Goal: Transaction & Acquisition: Download file/media

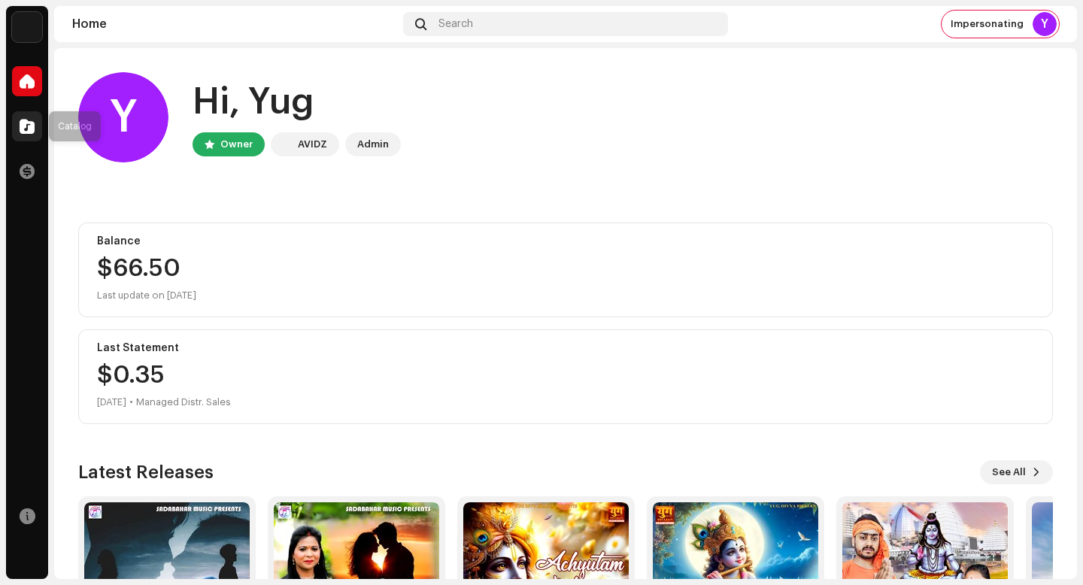
click at [30, 124] on span at bounding box center [27, 126] width 15 height 12
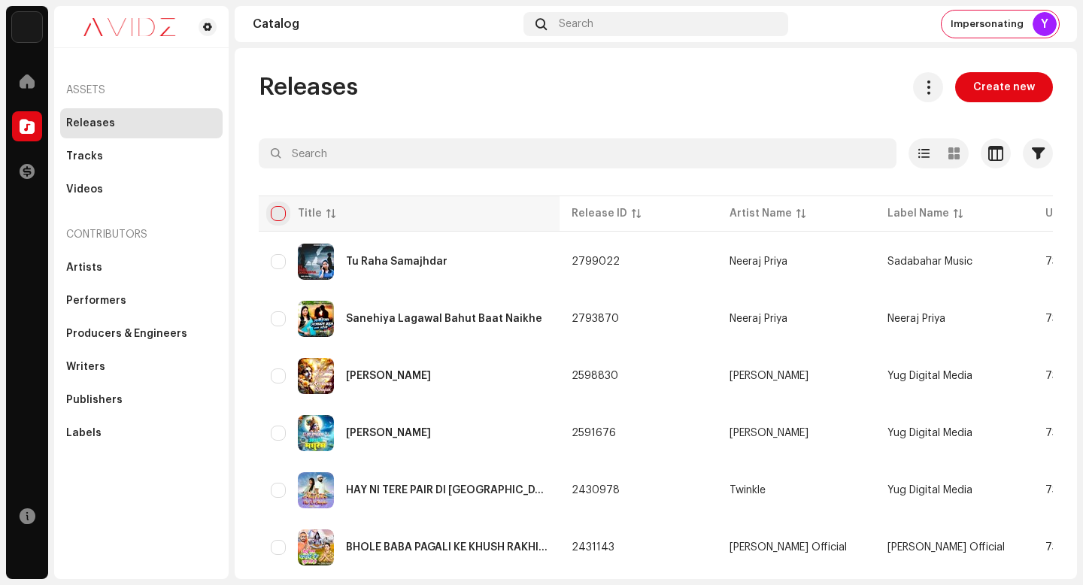
click at [271, 207] on input "checkbox" at bounding box center [278, 213] width 15 height 15
checkbox input "true"
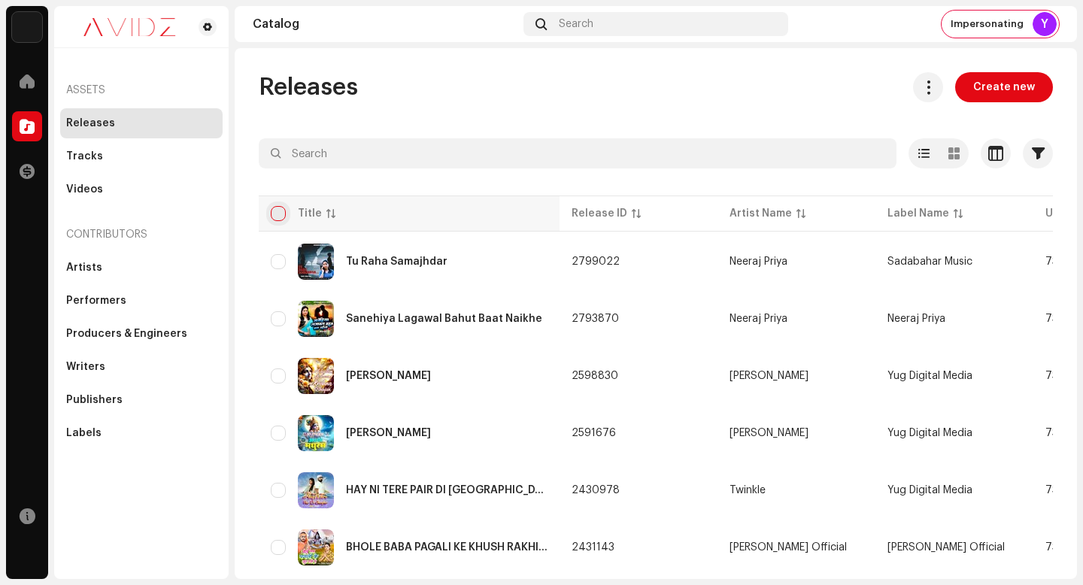
checkbox input "true"
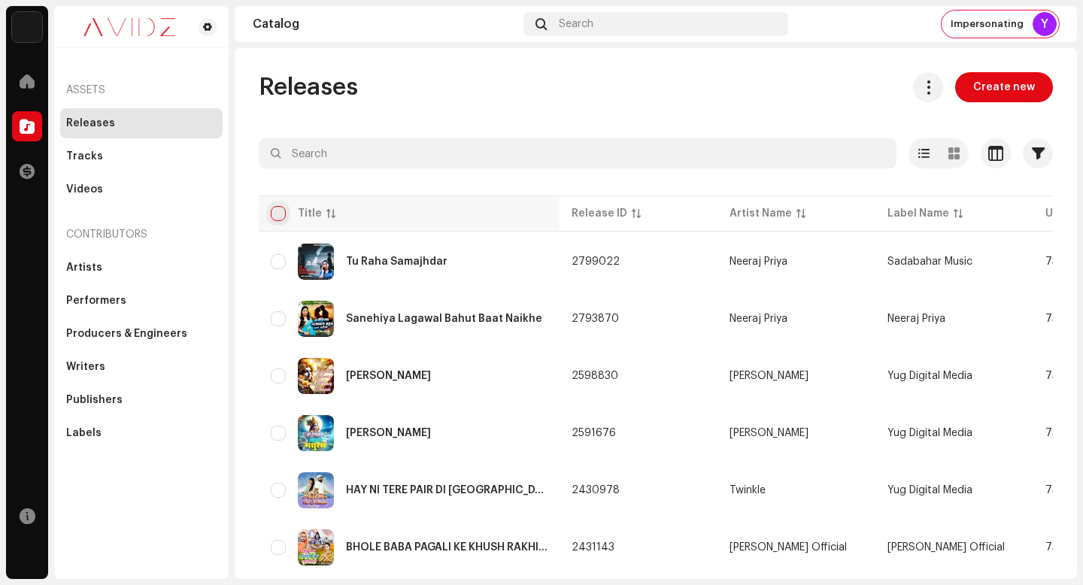
checkbox input "true"
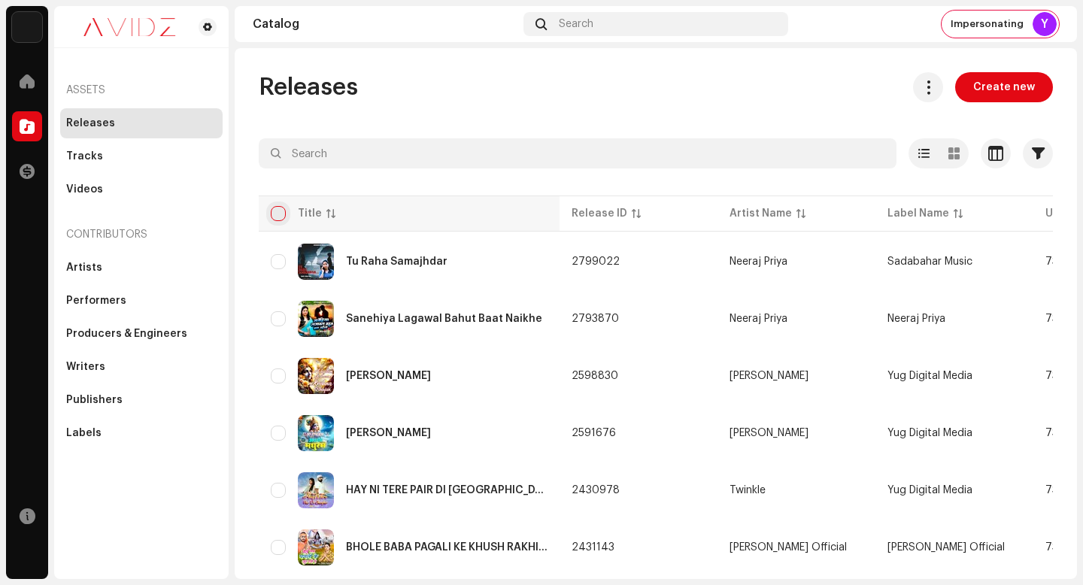
checkbox input "true"
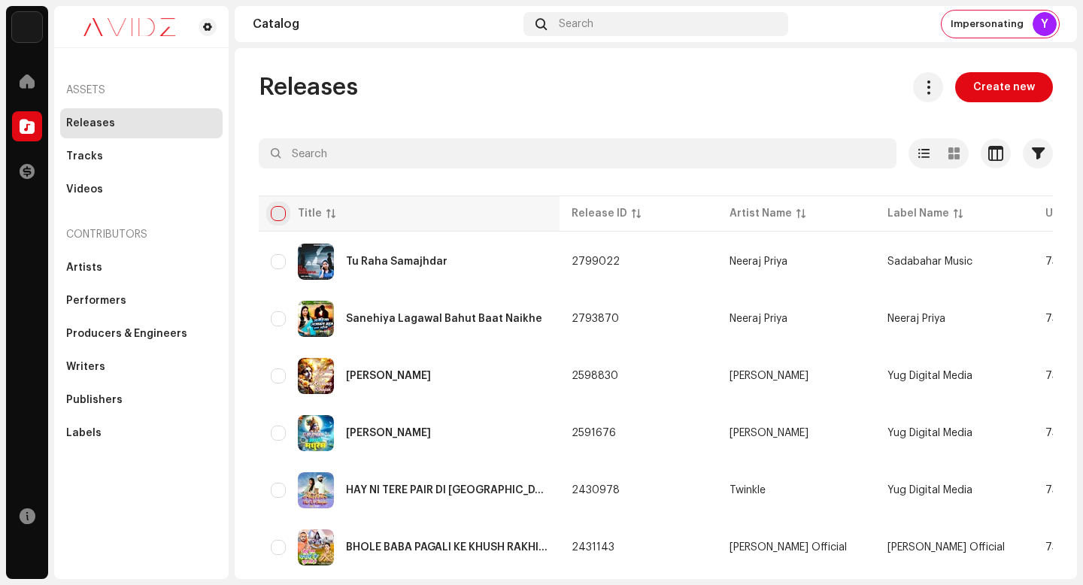
checkbox input "true"
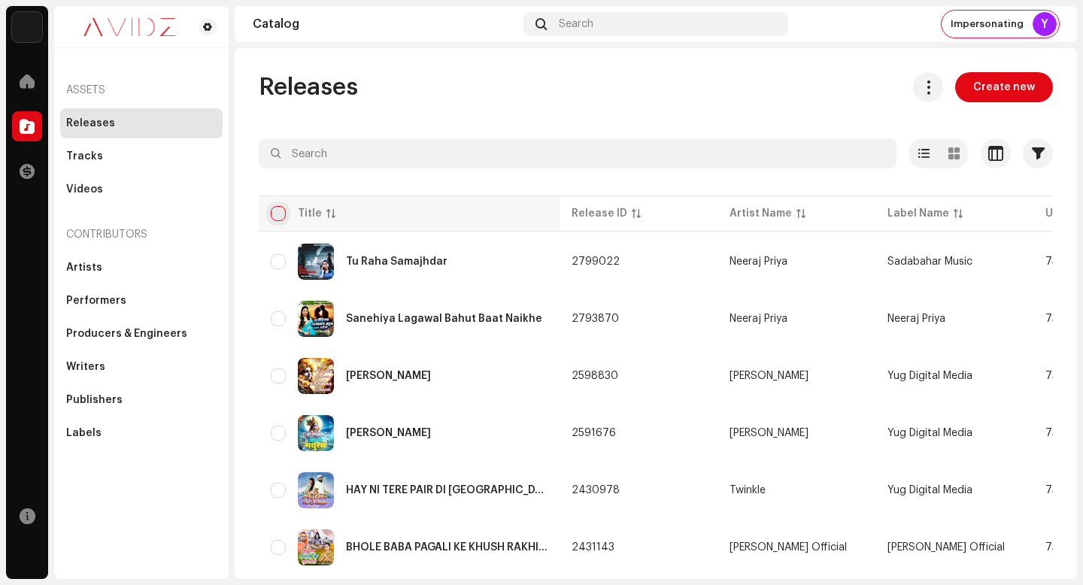
checkbox input "true"
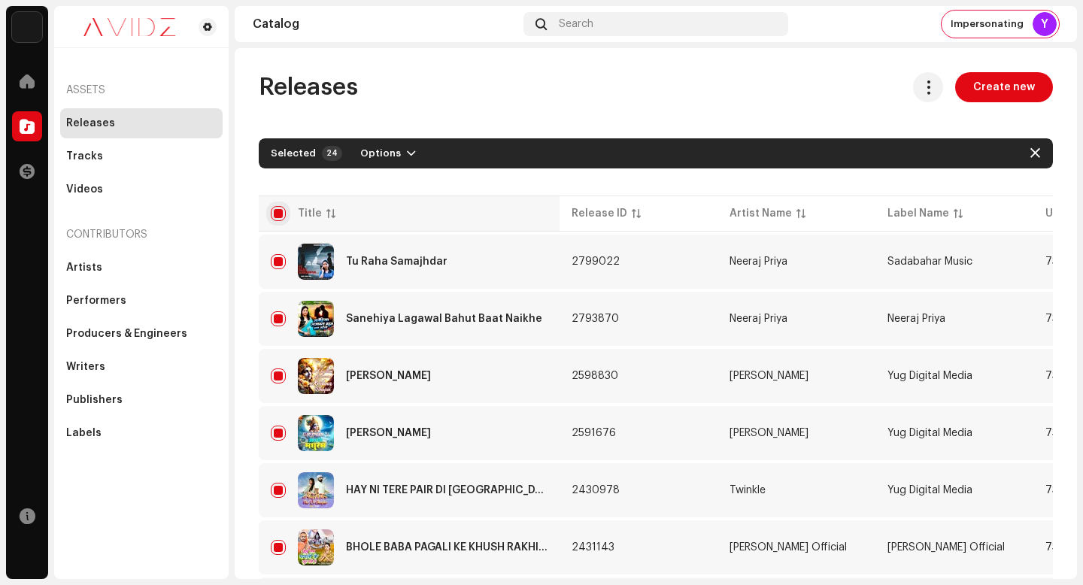
click at [279, 220] on input "checkbox" at bounding box center [278, 213] width 15 height 15
checkbox input "false"
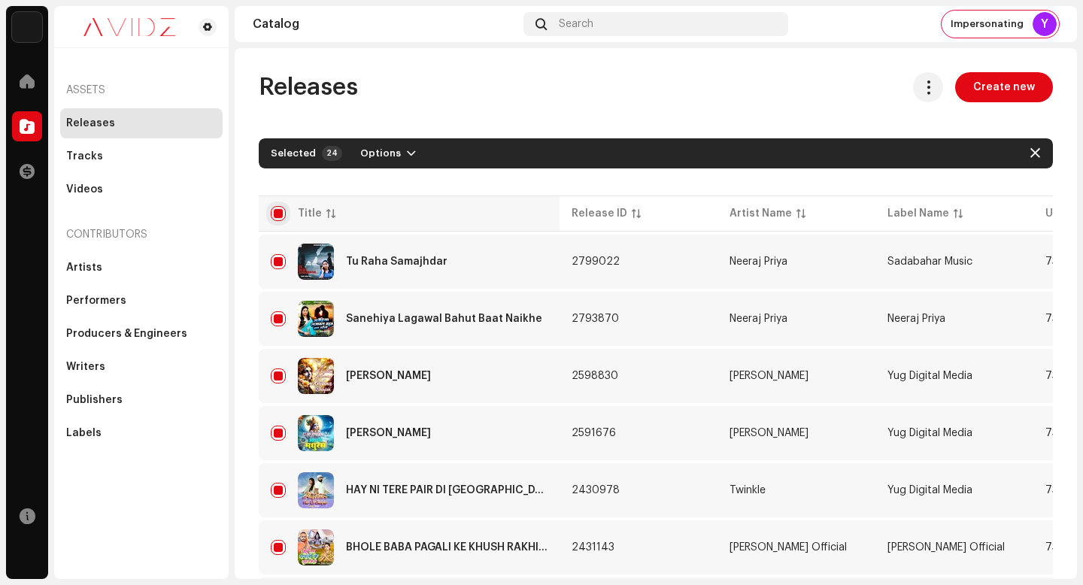
checkbox input "false"
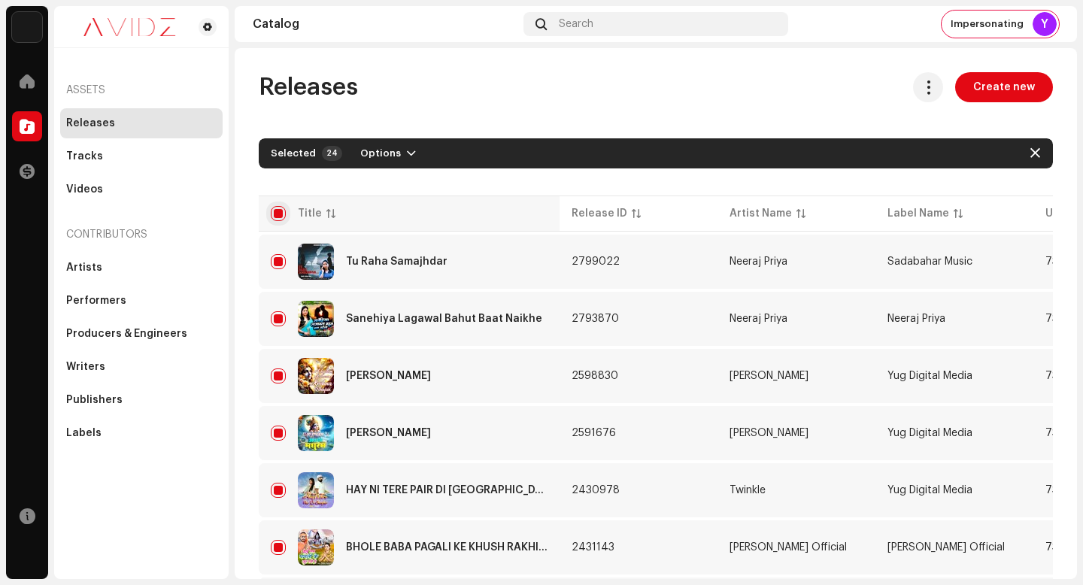
checkbox input "false"
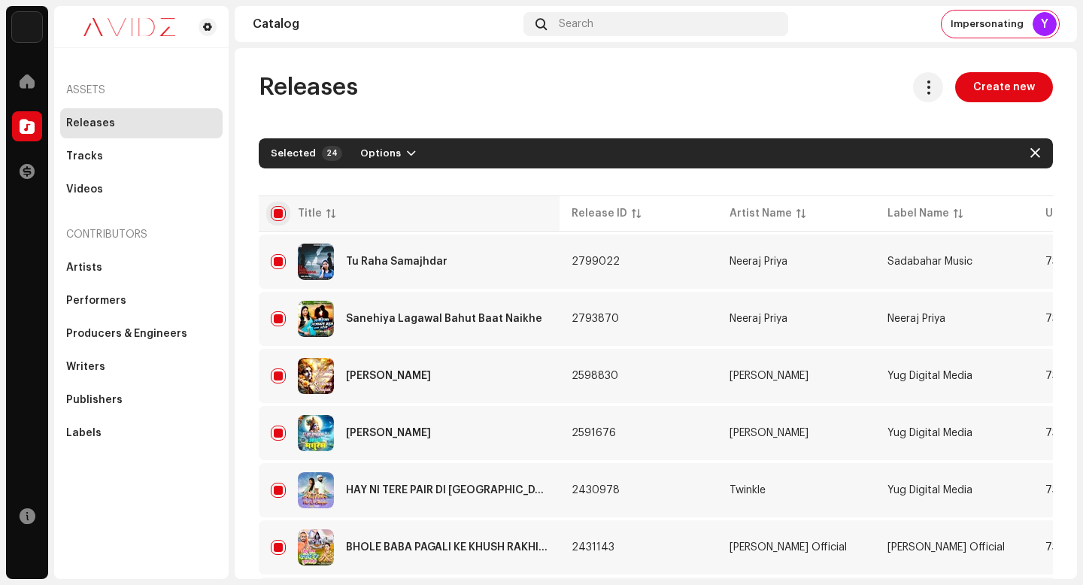
checkbox input "false"
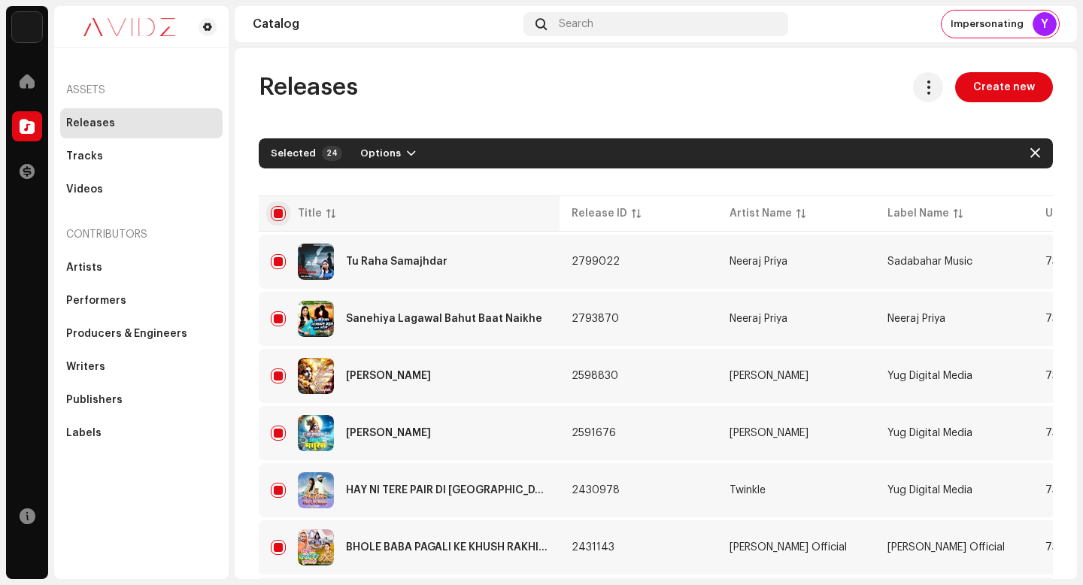
checkbox input "false"
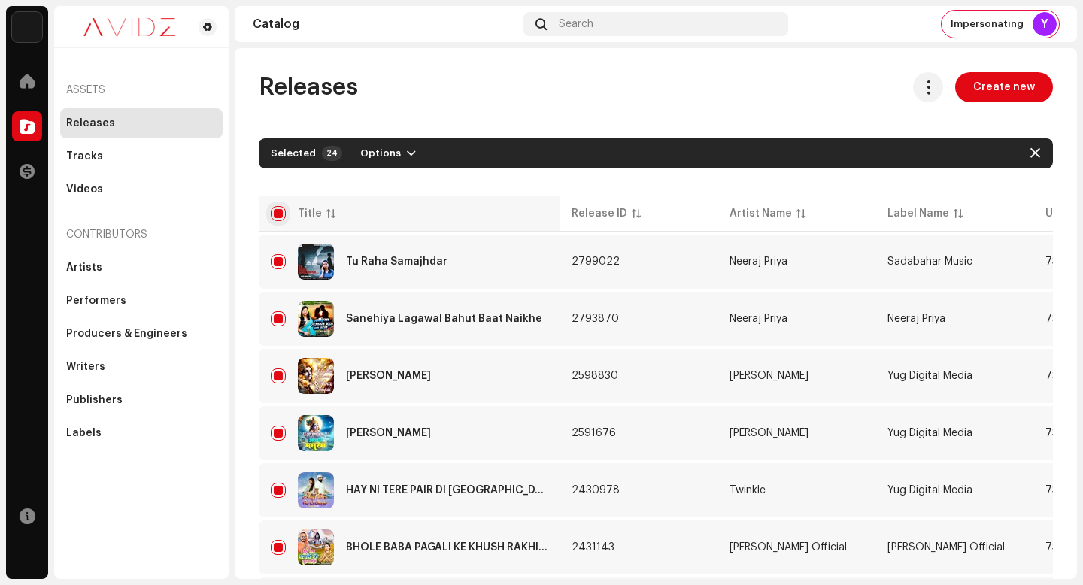
checkbox input "false"
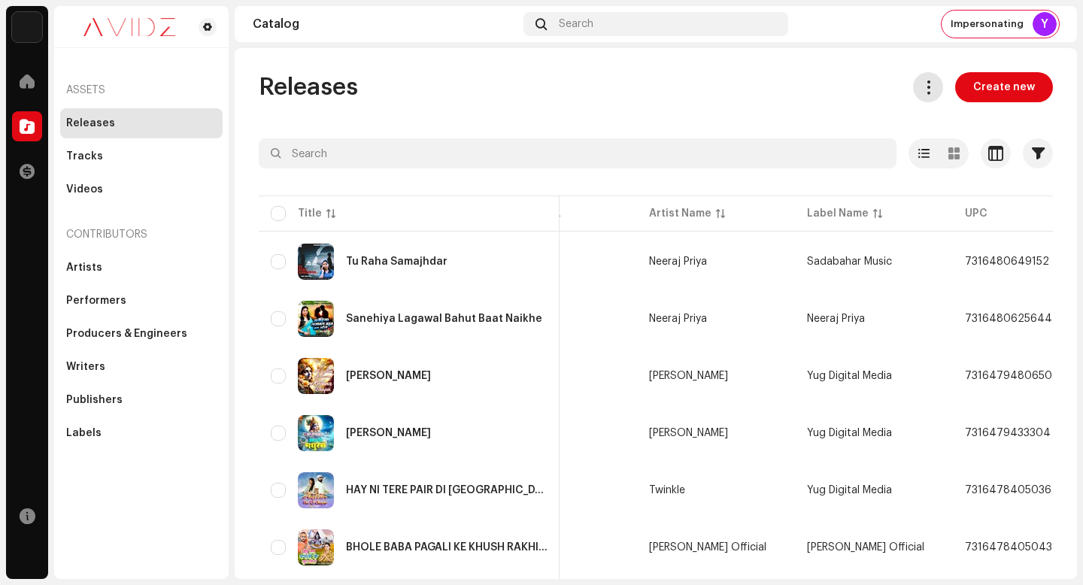
click at [921, 86] on span at bounding box center [928, 87] width 14 height 12
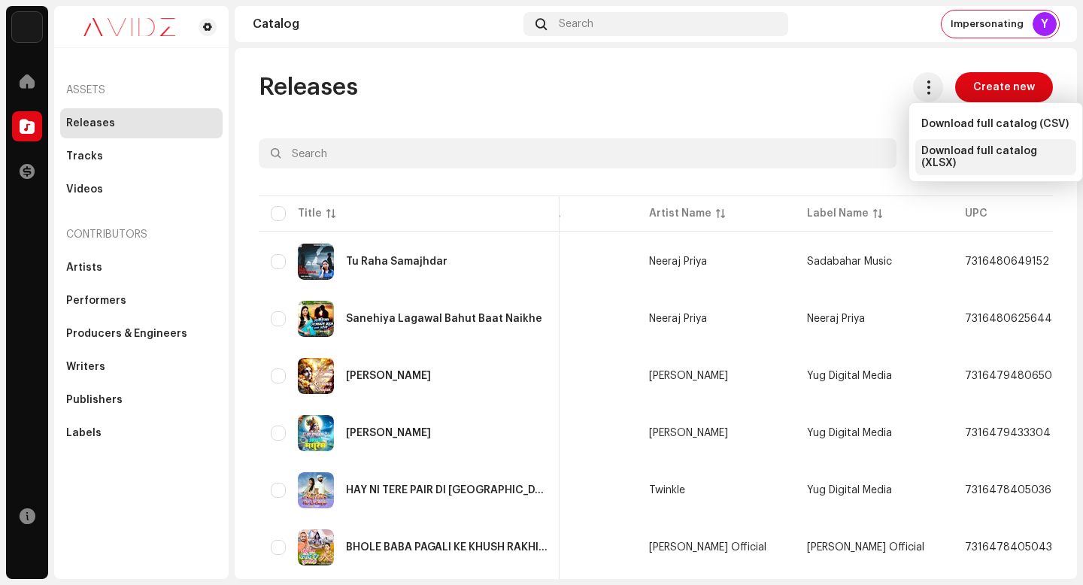
click at [957, 148] on span "Download full catalog (XLSX)" at bounding box center [995, 157] width 149 height 24
click at [816, 46] on navigation-topbar "Catalog Search Impersonating Y" at bounding box center [656, 27] width 842 height 42
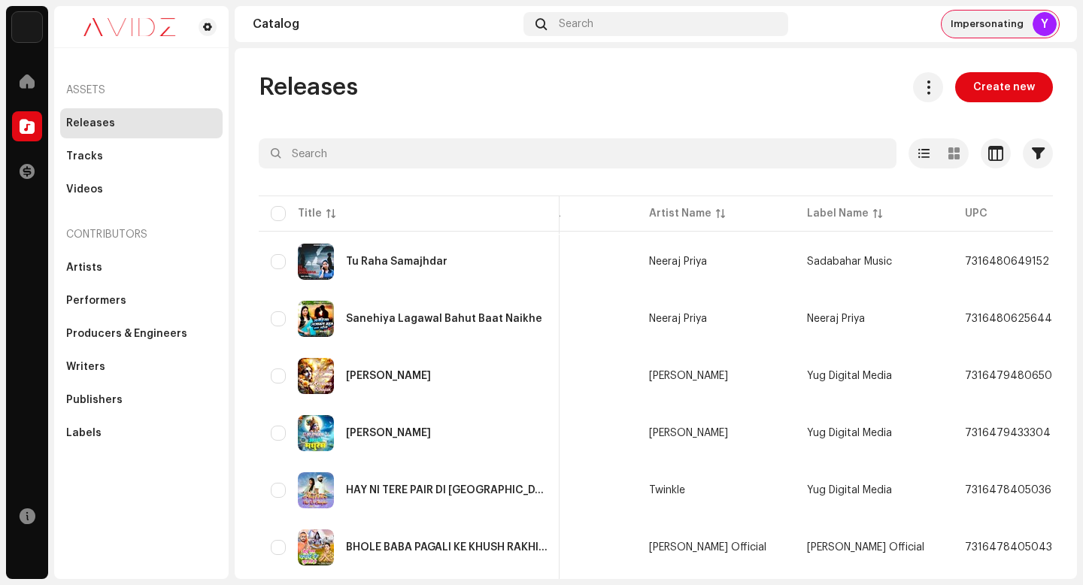
click at [982, 28] on span "Impersonating" at bounding box center [986, 24] width 73 height 12
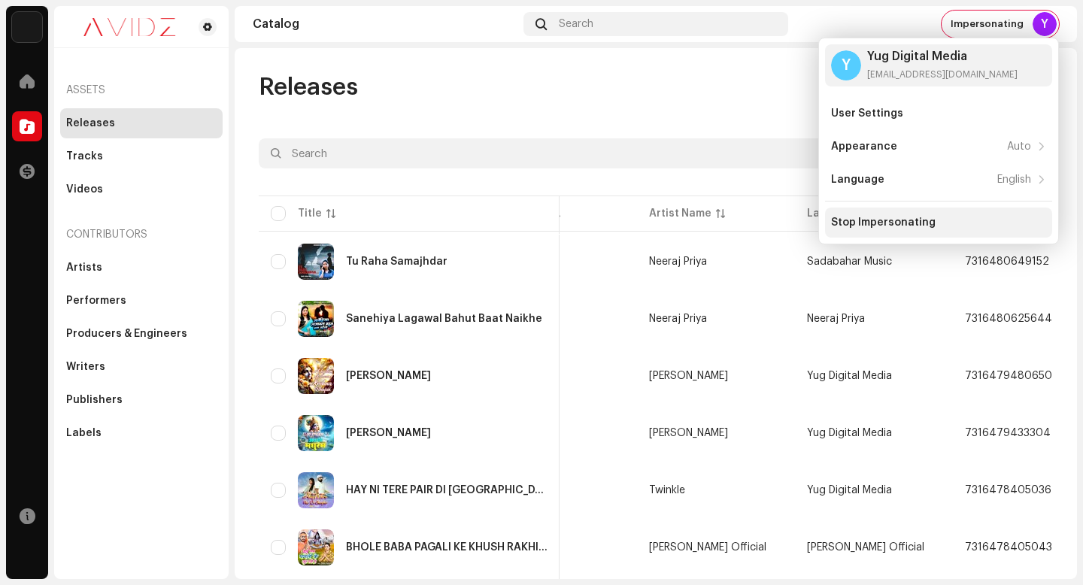
click at [905, 218] on div "Stop Impersonating" at bounding box center [883, 223] width 104 height 12
